Goal: Information Seeking & Learning: Learn about a topic

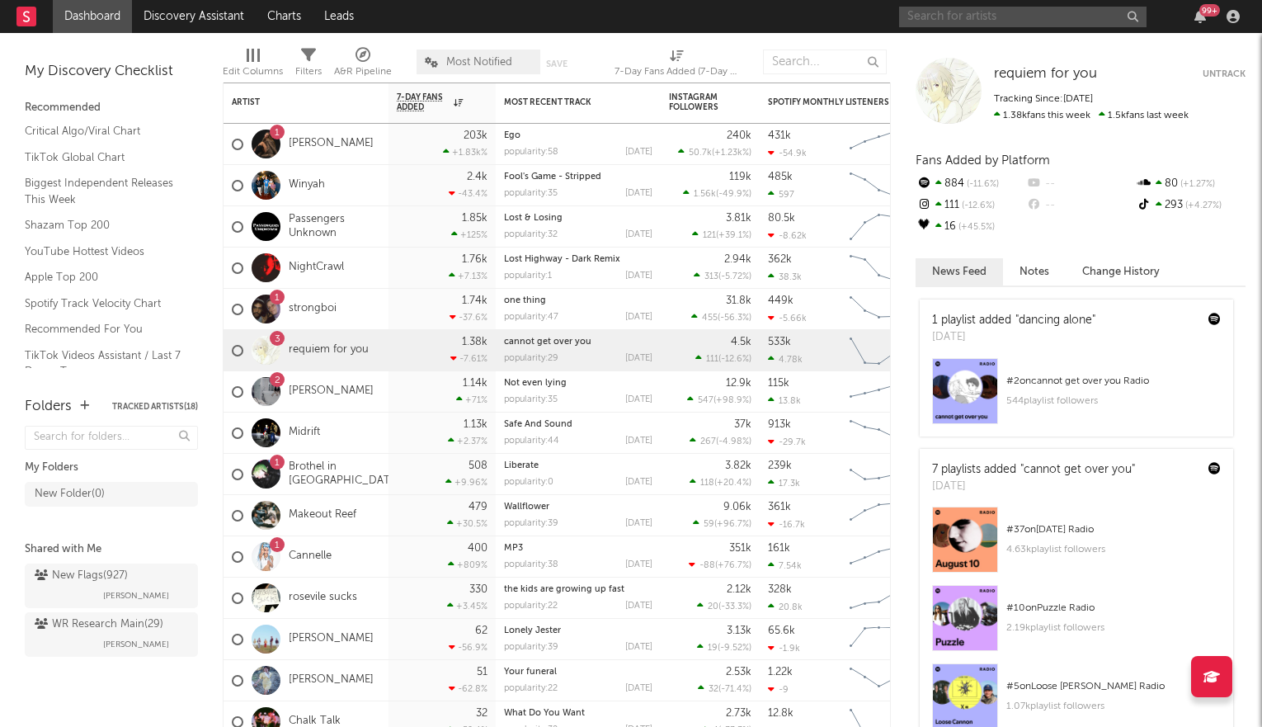
click at [956, 13] on input "text" at bounding box center [1023, 17] width 248 height 21
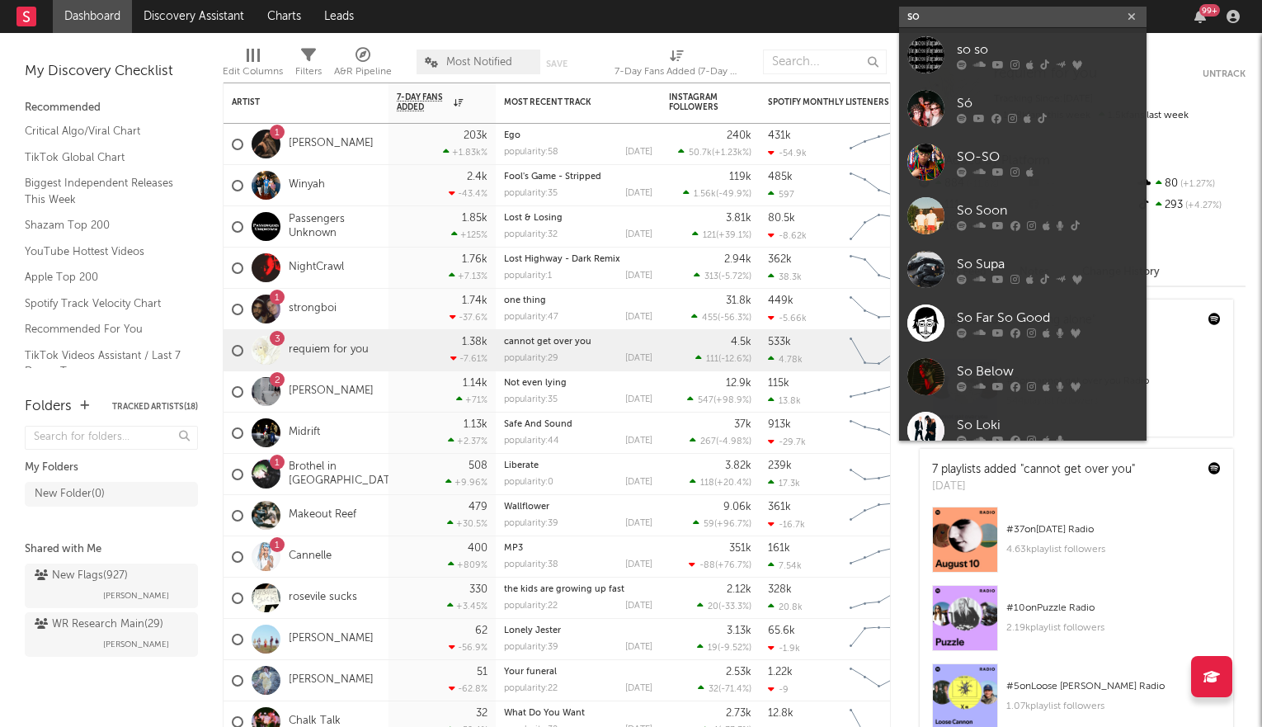
type input "s"
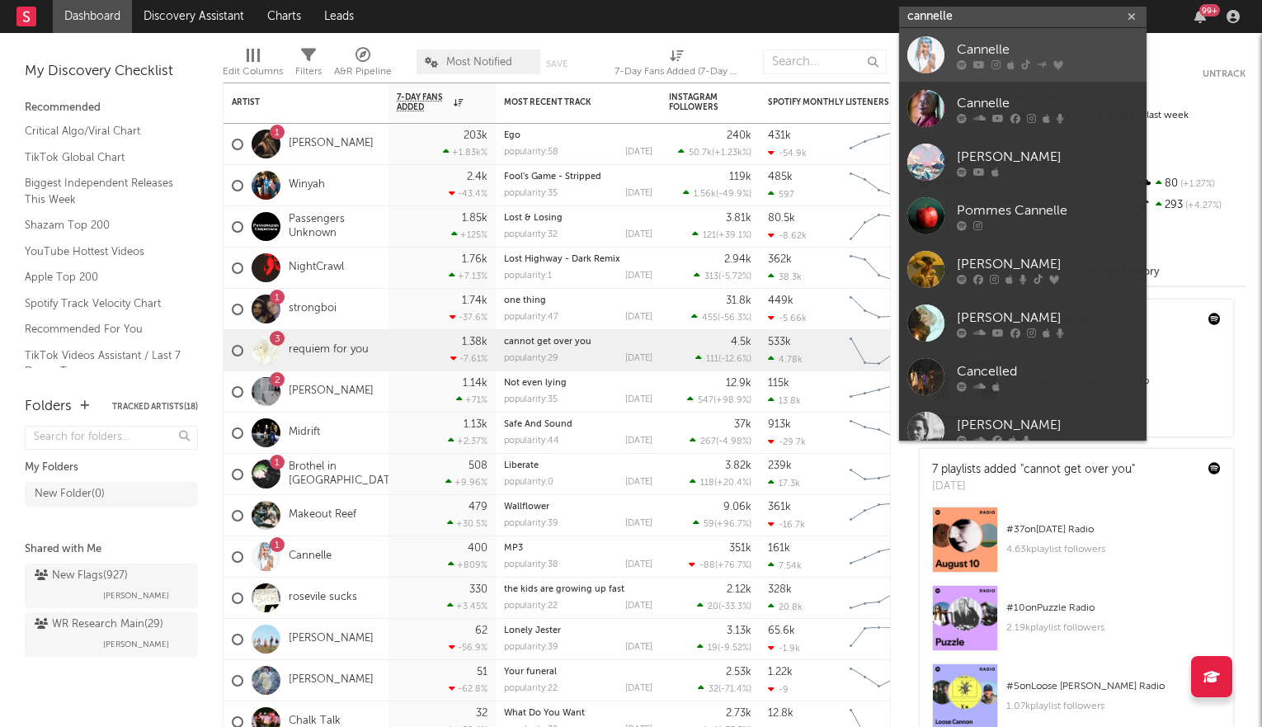
type input "cannelle"
click at [1025, 46] on div "Cannelle" at bounding box center [1048, 50] width 182 height 20
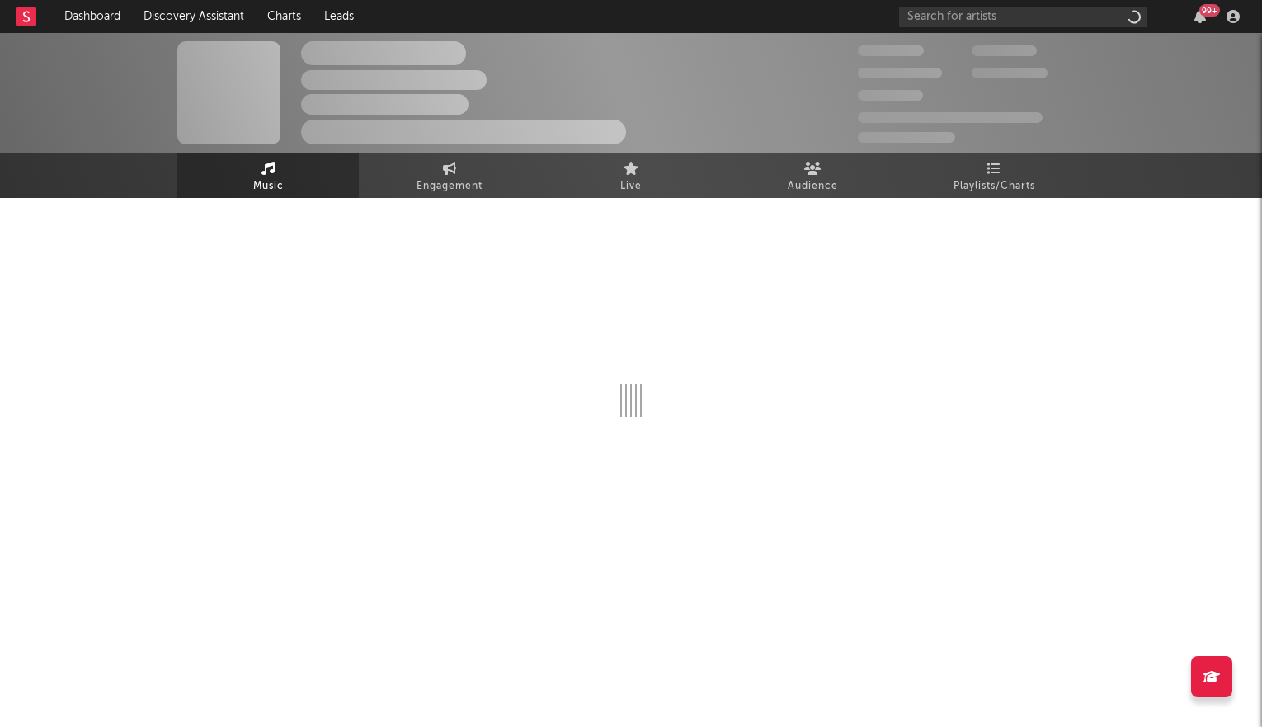
select select "1w"
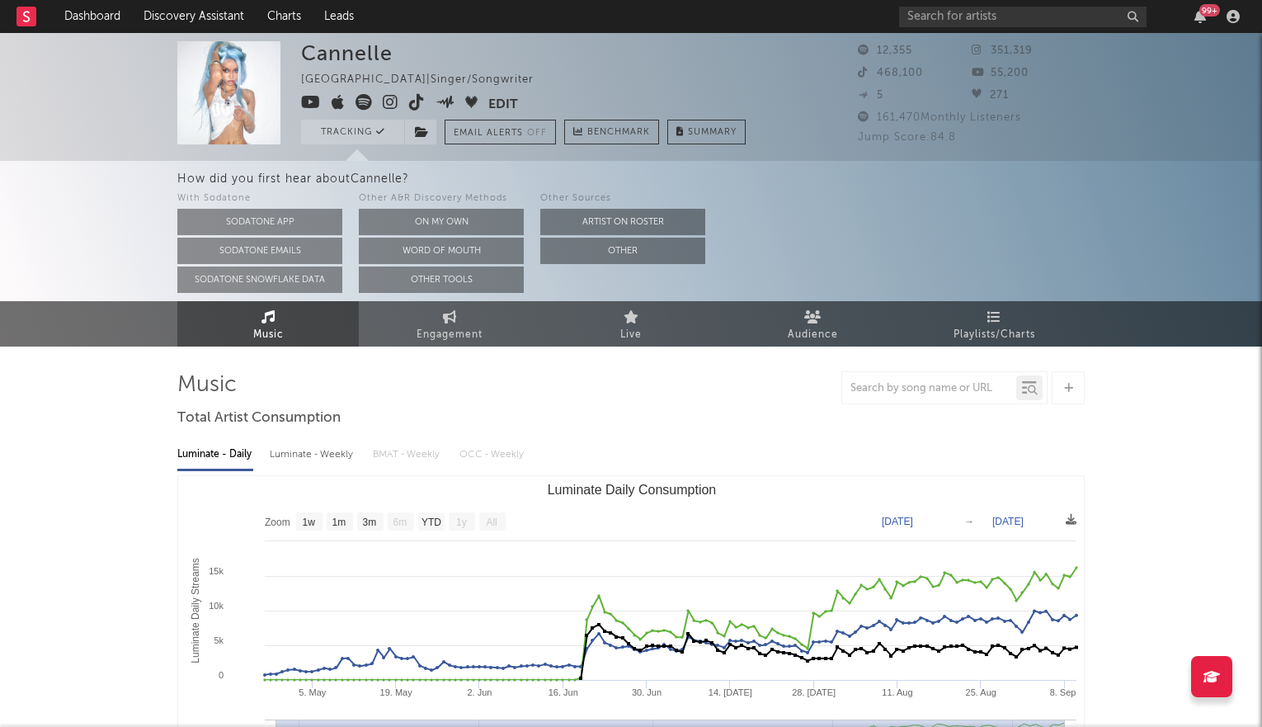
click at [387, 105] on icon at bounding box center [391, 102] width 16 height 17
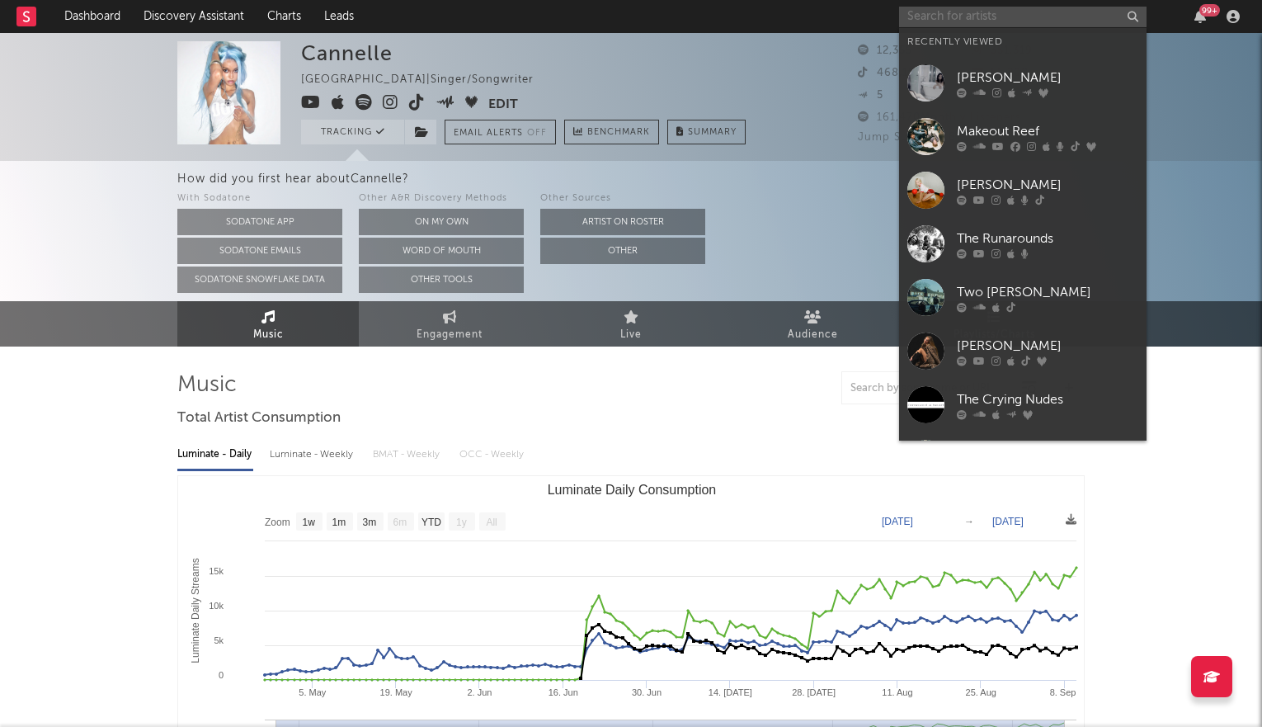
click at [960, 17] on input "text" at bounding box center [1023, 17] width 248 height 21
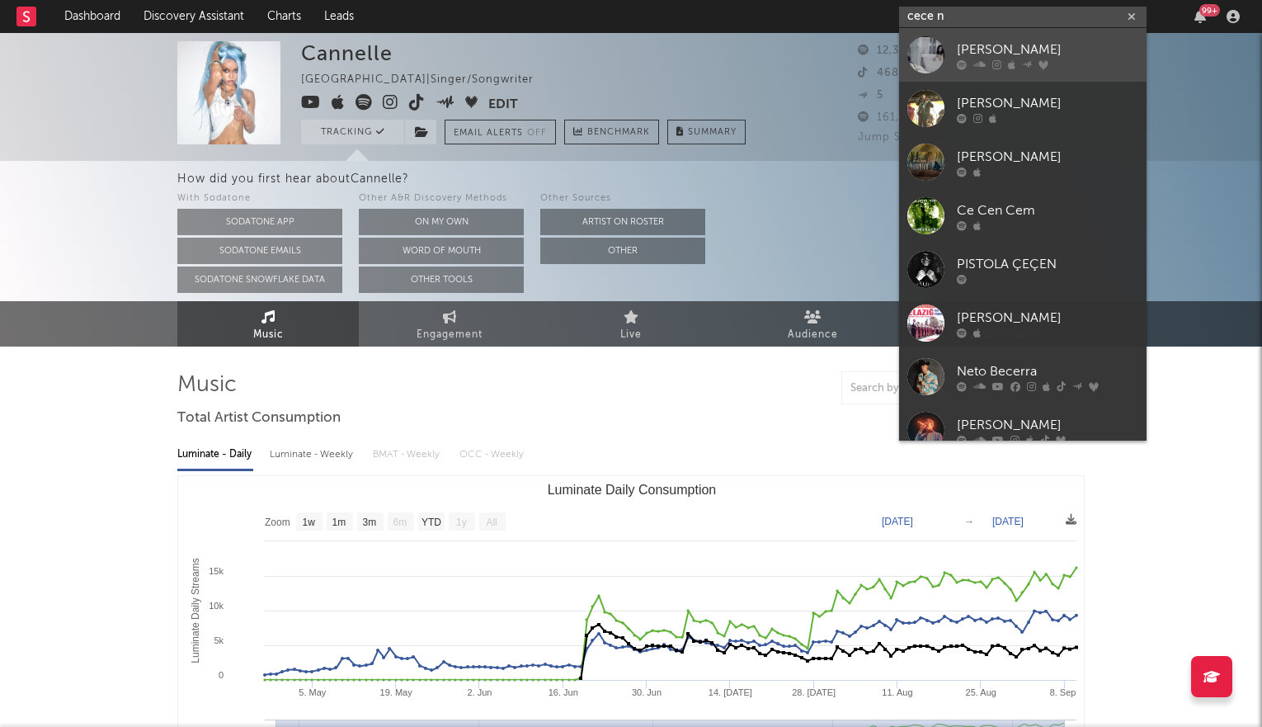
type input "cece n"
click at [951, 42] on link "[PERSON_NAME]" at bounding box center [1023, 55] width 248 height 54
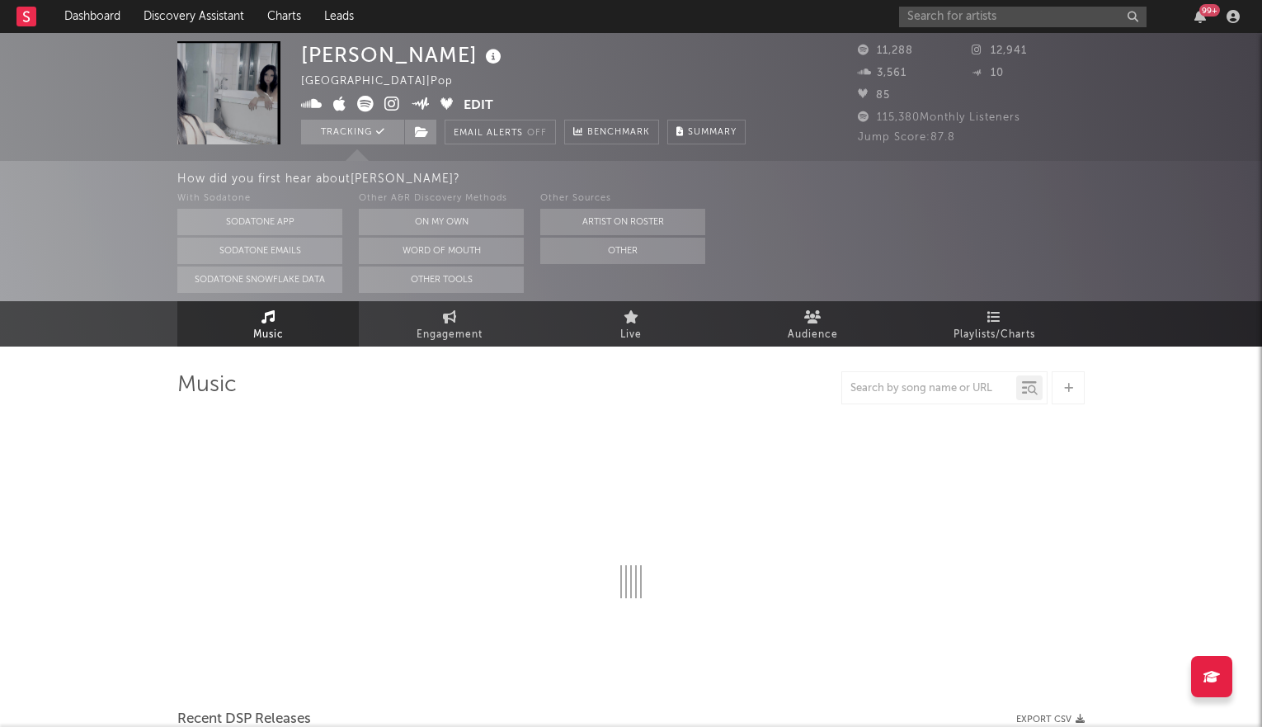
select select "6m"
